Goal: Task Accomplishment & Management: Use online tool/utility

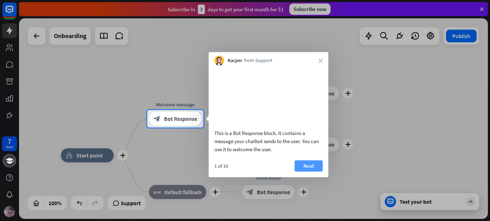
click at [312, 171] on button "Next" at bounding box center [309, 165] width 28 height 11
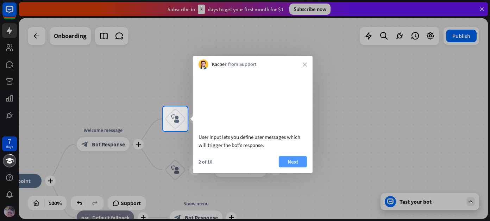
click at [298, 167] on button "Next" at bounding box center [293, 161] width 28 height 11
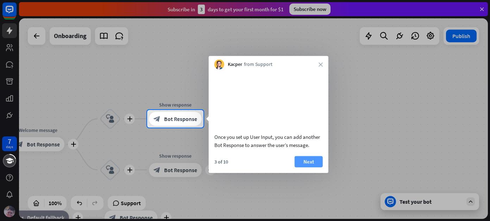
click at [307, 167] on button "Next" at bounding box center [309, 161] width 28 height 11
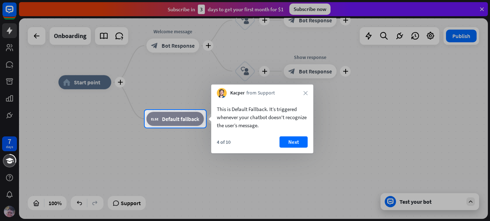
click at [296, 140] on button "Next" at bounding box center [294, 141] width 28 height 11
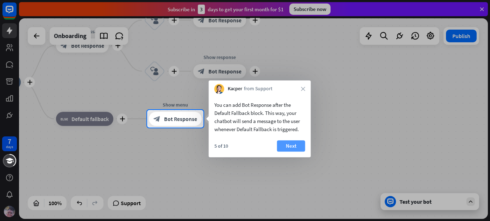
click at [297, 141] on button "Next" at bounding box center [291, 145] width 28 height 11
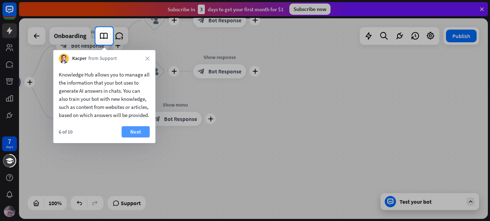
click at [135, 137] on button "Next" at bounding box center [136, 131] width 28 height 11
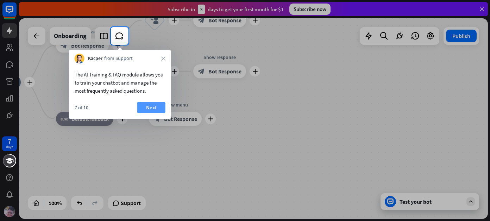
click at [152, 109] on button "Next" at bounding box center [151, 107] width 28 height 11
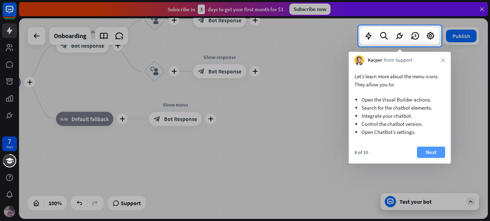
click at [437, 154] on button "Next" at bounding box center [431, 152] width 28 height 11
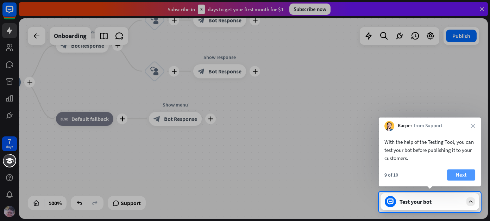
click at [468, 176] on button "Next" at bounding box center [461, 174] width 28 height 11
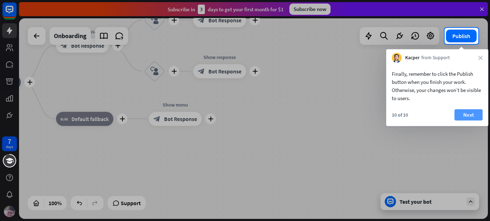
click at [471, 117] on button "Next" at bounding box center [469, 114] width 28 height 11
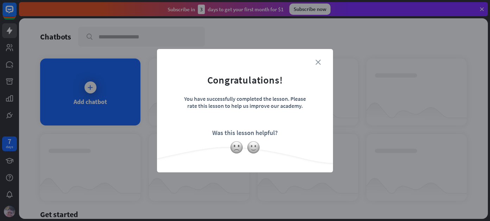
click at [319, 61] on icon "close" at bounding box center [318, 62] width 5 height 5
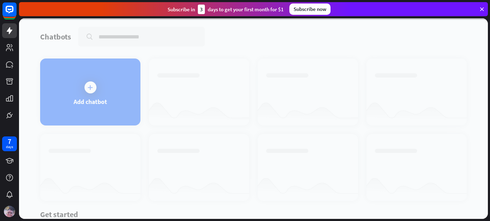
click at [90, 87] on div at bounding box center [253, 118] width 469 height 200
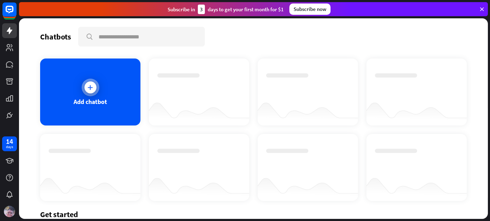
click at [92, 84] on icon at bounding box center [90, 87] width 7 height 7
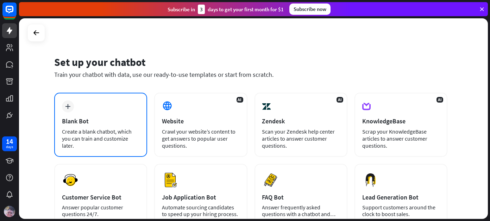
click at [119, 123] on div "Blank Bot" at bounding box center [100, 121] width 77 height 8
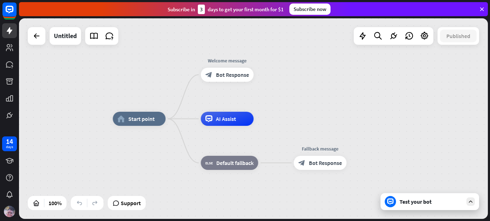
click at [411, 205] on div "Test your bot" at bounding box center [431, 201] width 63 height 7
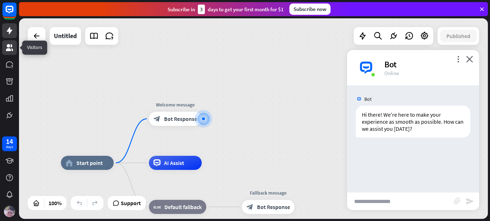
click at [12, 52] on link at bounding box center [9, 47] width 15 height 15
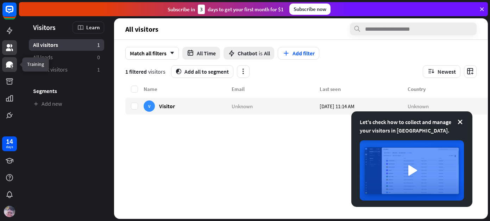
click at [11, 63] on icon at bounding box center [9, 64] width 7 height 6
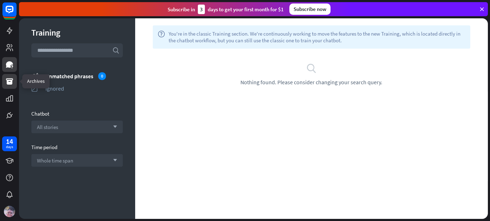
click at [12, 79] on icon at bounding box center [9, 81] width 7 height 6
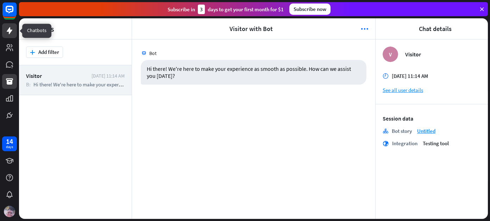
click at [12, 31] on icon at bounding box center [9, 30] width 8 height 8
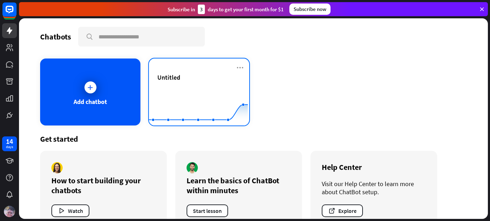
scroll to position [17, 0]
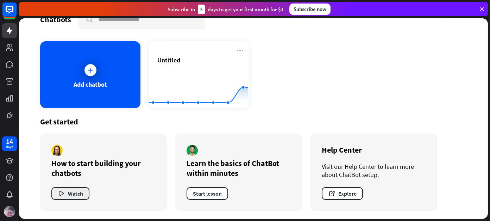
click at [77, 194] on button "Watch" at bounding box center [70, 193] width 38 height 13
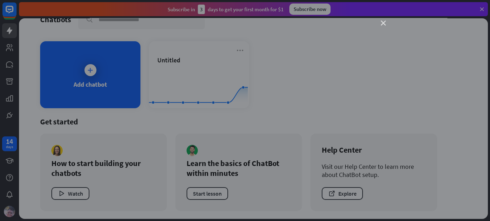
click at [383, 25] on icon "close" at bounding box center [383, 23] width 5 height 5
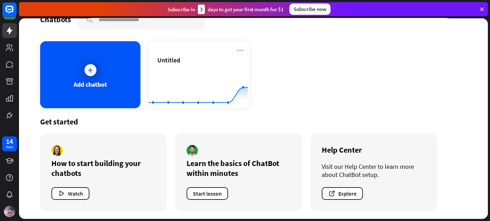
scroll to position [0, 0]
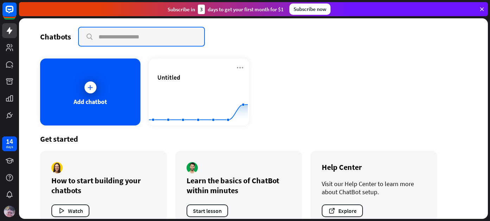
click at [108, 37] on input "text" at bounding box center [141, 36] width 125 height 18
paste input "**********"
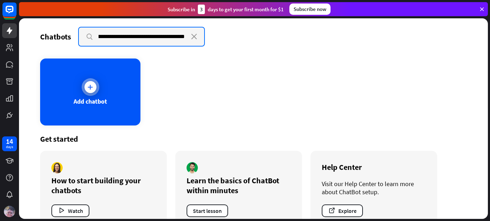
type input "**********"
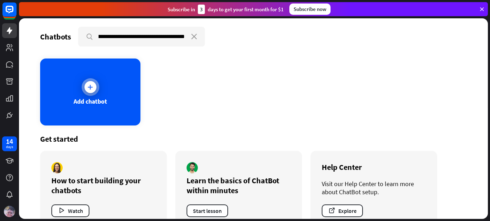
scroll to position [0, 0]
click at [83, 82] on div at bounding box center [91, 87] width 18 height 18
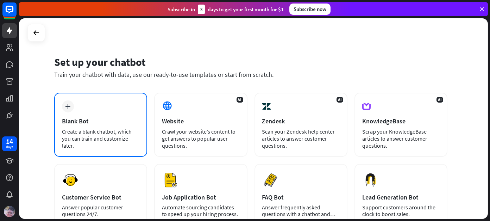
click at [95, 123] on div "Blank Bot" at bounding box center [100, 121] width 77 height 8
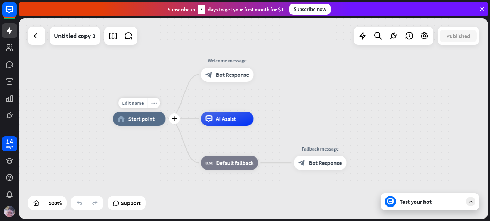
click at [139, 120] on span "Start point" at bounding box center [141, 118] width 26 height 7
click at [116, 80] on div "home_2 Start point Welcome message block_bot_response Bot Response AI Assist bl…" at bounding box center [253, 118] width 469 height 200
click at [11, 49] on icon at bounding box center [9, 47] width 8 height 8
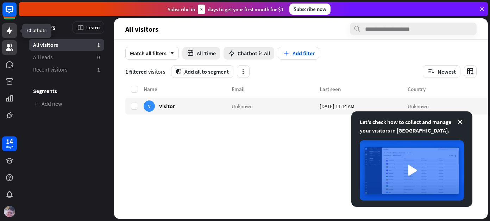
click at [12, 30] on icon at bounding box center [9, 30] width 8 height 8
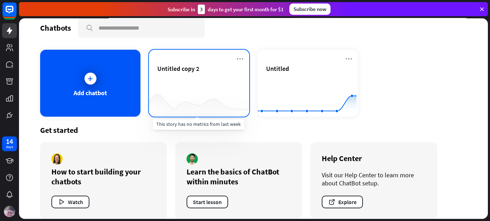
scroll to position [17, 0]
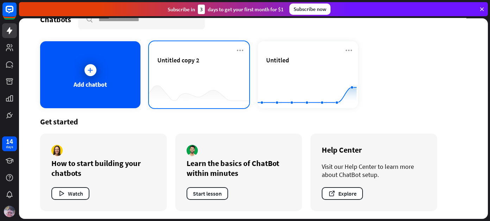
click at [199, 97] on div at bounding box center [199, 94] width 100 height 27
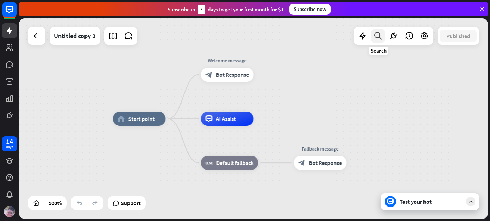
click at [378, 41] on div at bounding box center [378, 36] width 14 height 14
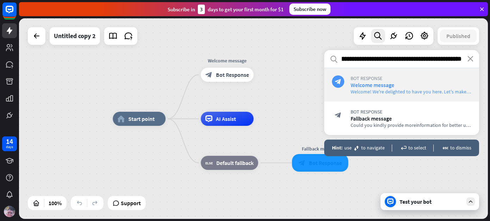
type input "**********"
click at [353, 88] on span "Welcome! We're delighted to have you here. Let's make your experience with us e…" at bounding box center [479, 91] width 256 height 6
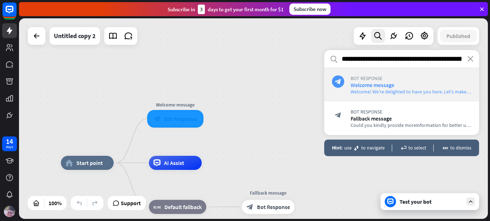
click at [366, 84] on span "Welcome message" at bounding box center [373, 84] width 44 height 7
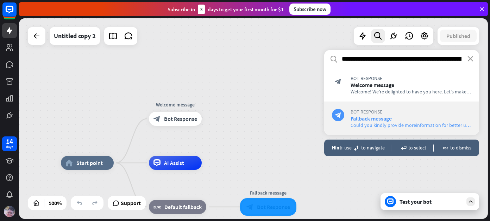
click at [364, 113] on span "Bot Response" at bounding box center [411, 111] width 121 height 6
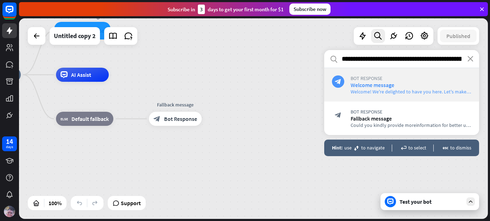
click at [384, 92] on span "Welcome! We're delighted to have you here. Let's make your experience with us e…" at bounding box center [479, 91] width 256 height 6
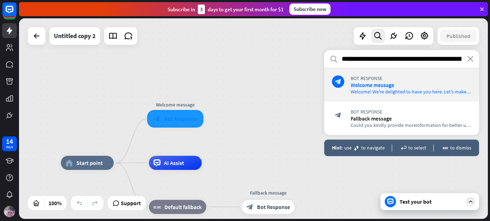
click at [230, 81] on div "home_2 Start point Welcome message block_bot_response Bot Response AI Assist bl…" at bounding box center [253, 118] width 469 height 200
click at [36, 36] on icon at bounding box center [36, 36] width 8 height 8
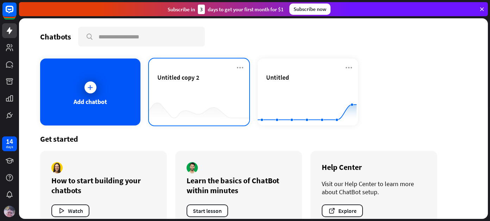
click at [204, 88] on div "Untitled copy 2" at bounding box center [198, 85] width 83 height 25
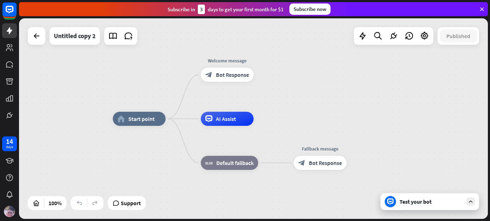
click at [360, 40] on icon at bounding box center [362, 35] width 9 height 9
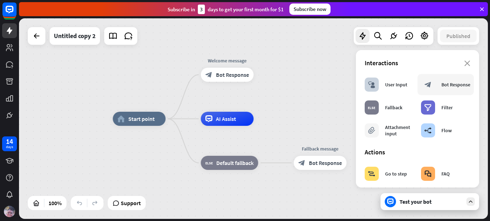
click at [427, 86] on icon "block_bot_response" at bounding box center [428, 84] width 7 height 7
click at [443, 87] on div "Bot Response" at bounding box center [456, 84] width 29 height 6
click at [111, 36] on icon at bounding box center [112, 35] width 9 height 9
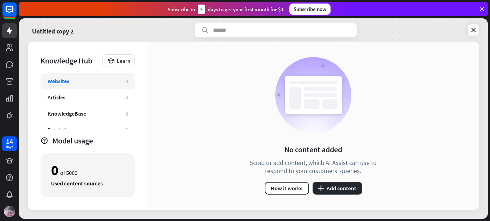
click at [471, 29] on icon at bounding box center [473, 29] width 7 height 7
